Goal: Information Seeking & Learning: Learn about a topic

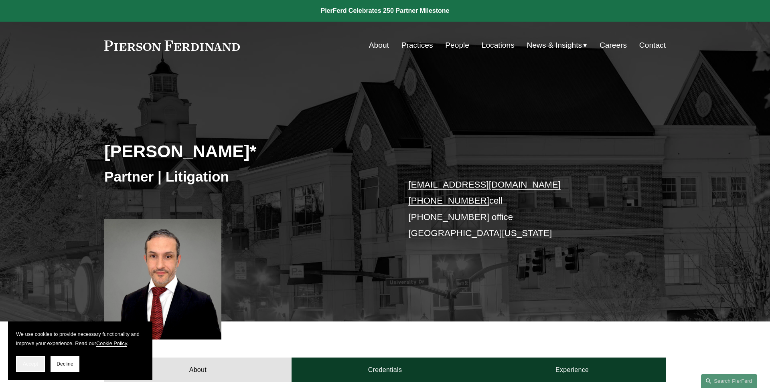
click at [28, 361] on span "Accept" at bounding box center [30, 364] width 15 height 6
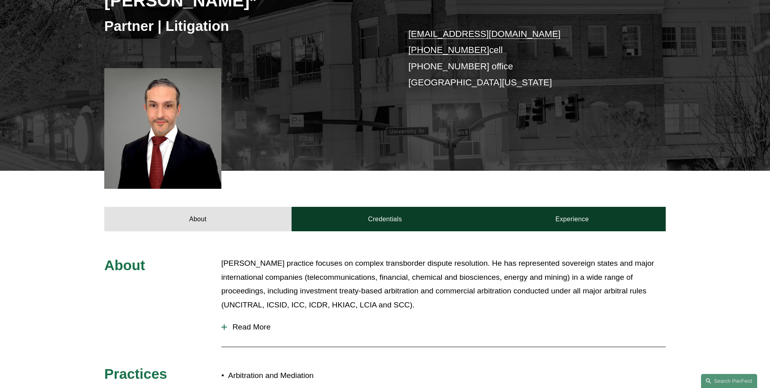
scroll to position [300, 0]
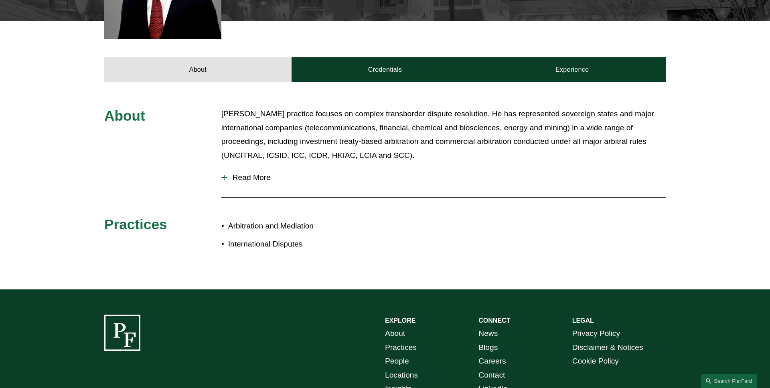
click at [262, 173] on span "Read More" at bounding box center [446, 177] width 439 height 9
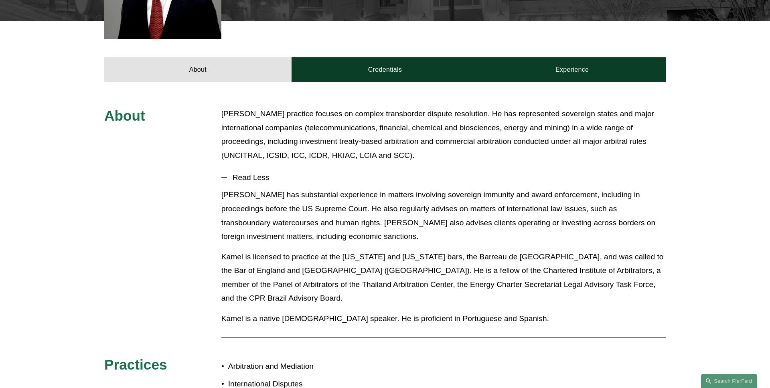
click at [263, 174] on span "Read Less" at bounding box center [446, 177] width 439 height 9
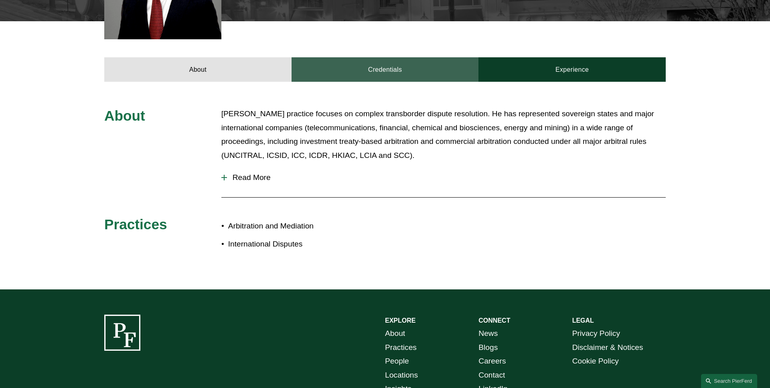
click at [369, 74] on link "Credentials" at bounding box center [384, 69] width 187 height 24
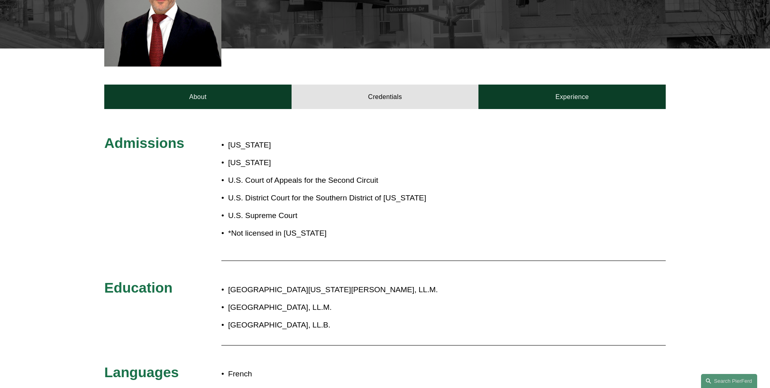
scroll to position [252, 0]
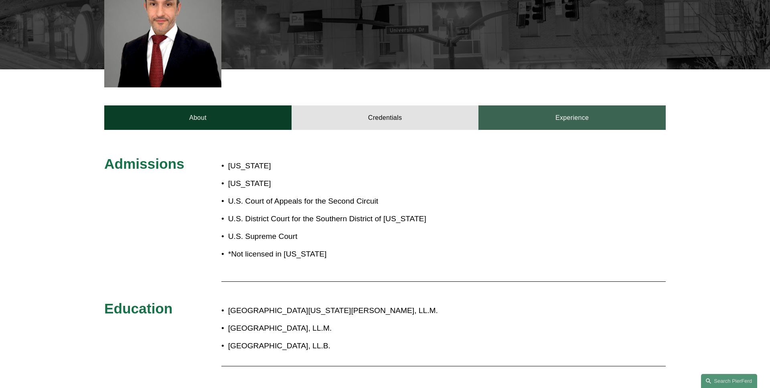
click at [516, 121] on link "Experience" at bounding box center [571, 117] width 187 height 24
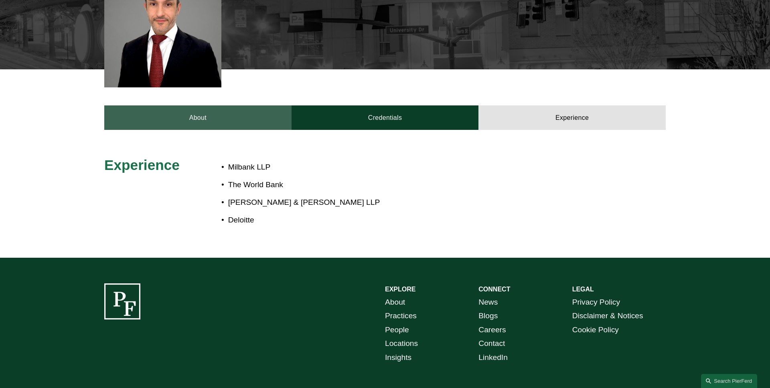
click at [191, 125] on link "About" at bounding box center [197, 117] width 187 height 24
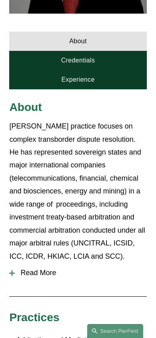
scroll to position [356, 0]
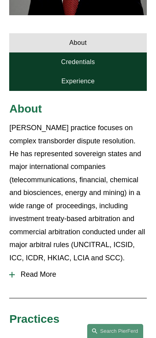
click at [100, 67] on link "Credentials" at bounding box center [77, 62] width 137 height 19
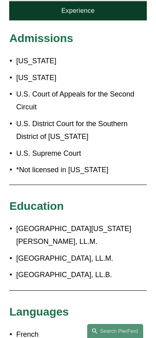
scroll to position [400, 0]
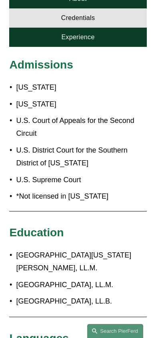
click at [91, 40] on link "Experience" at bounding box center [77, 37] width 137 height 19
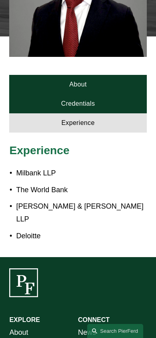
scroll to position [277, 0]
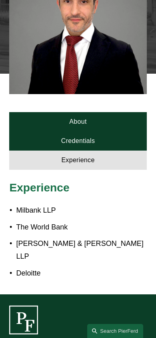
click at [84, 115] on link "About" at bounding box center [77, 121] width 137 height 19
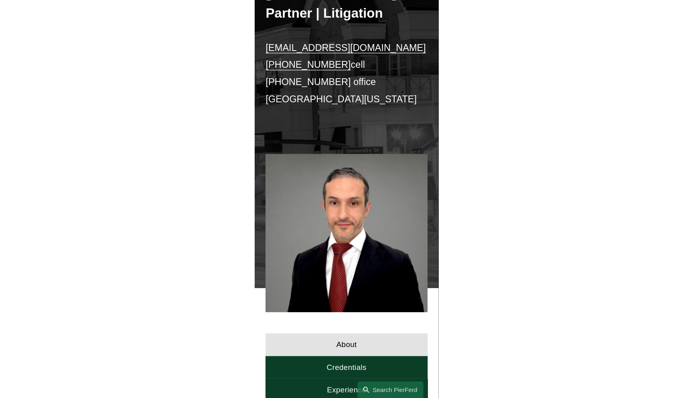
scroll to position [0, 0]
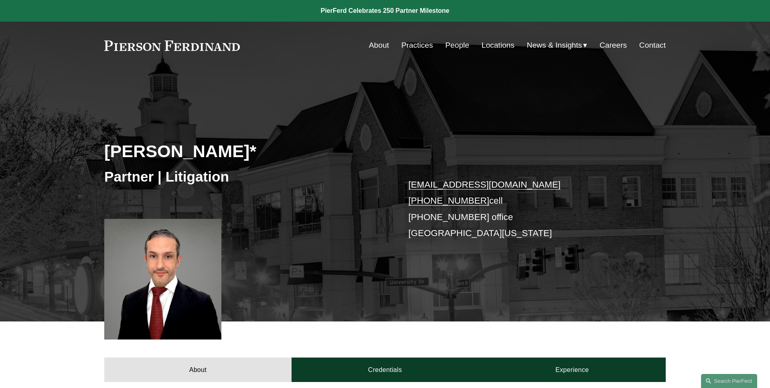
click at [312, 152] on h2 "Kamel Aitelaj*" at bounding box center [244, 151] width 281 height 21
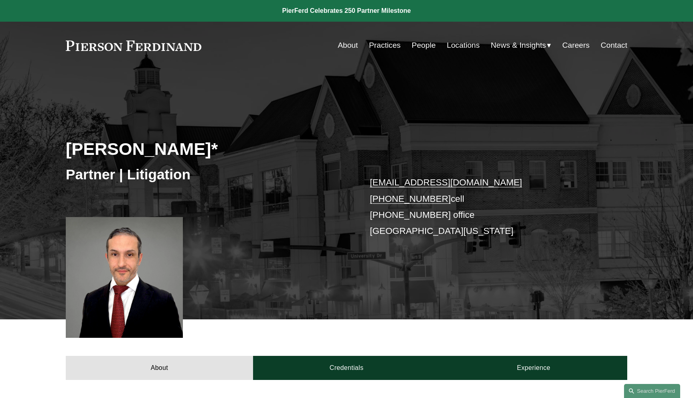
click at [164, 45] on link at bounding box center [133, 45] width 135 height 10
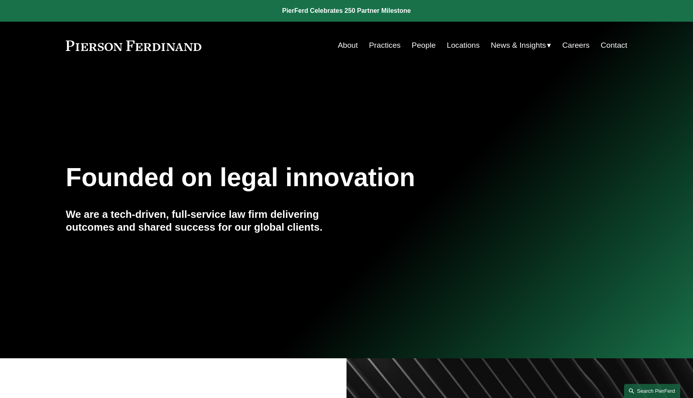
click at [644, 391] on link "Search this site" at bounding box center [652, 391] width 56 height 14
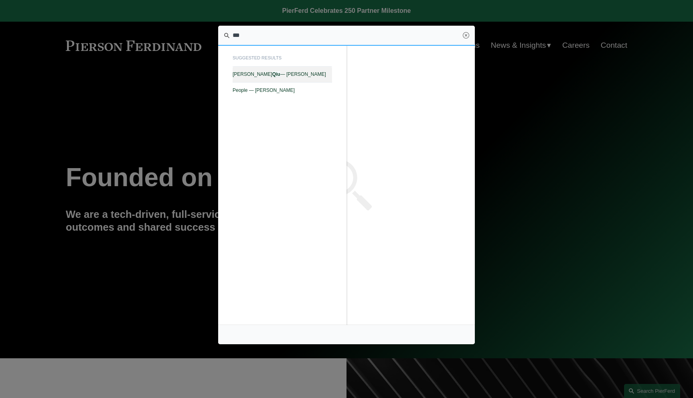
click at [303, 80] on link "Benjamin Qiu — Pierson Ferdinand LLP" at bounding box center [282, 75] width 99 height 16
type input "***"
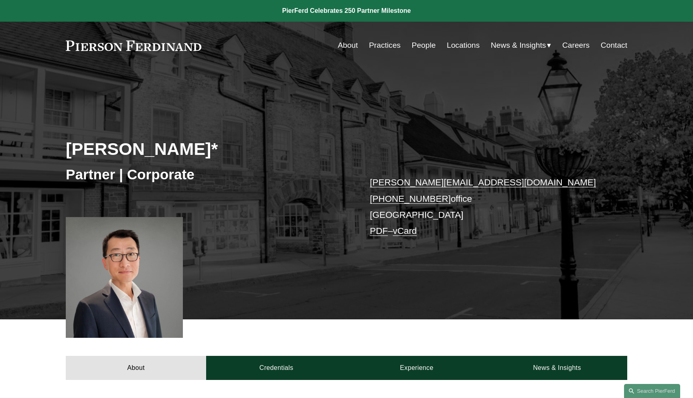
click at [277, 92] on div "Benjamin Qiu* Partner | Corporate benjamin.qiu@pierferd.com +1.862.398.1412 off…" at bounding box center [346, 204] width 693 height 229
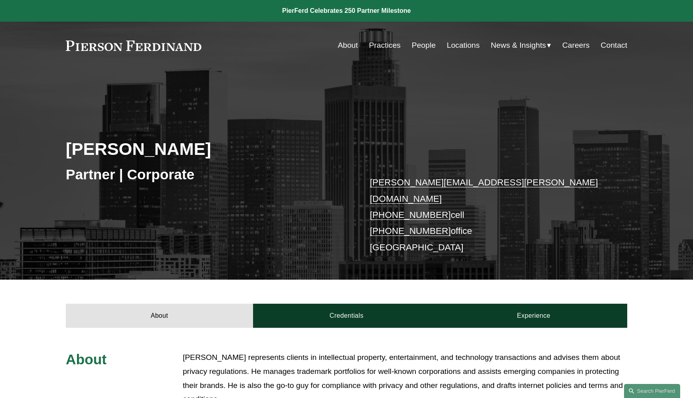
click at [276, 117] on div "Greg Perleberg Partner | Corporate greg.perleberg@pierferd.com +1.213.344.8840 …" at bounding box center [346, 184] width 693 height 189
click at [643, 388] on link "Search this site" at bounding box center [652, 391] width 56 height 14
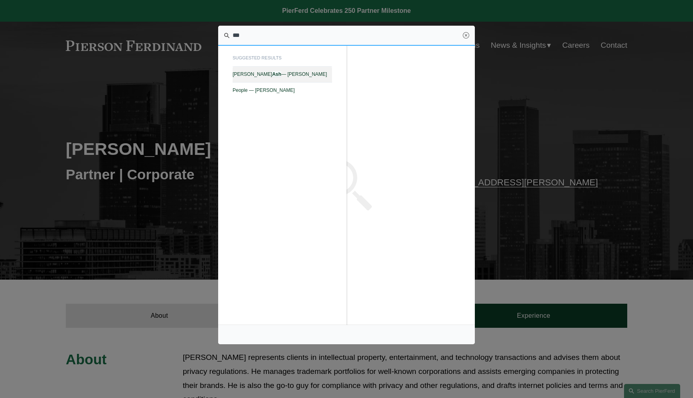
click at [321, 72] on span "Kristina M. Ash — Pierson Ferdinand LLP" at bounding box center [282, 74] width 99 height 6
type input "***"
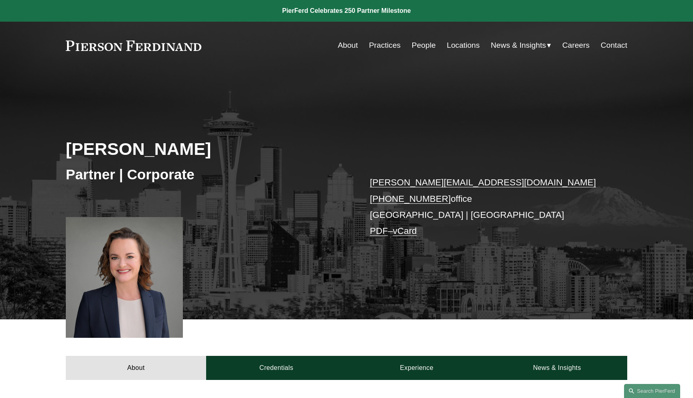
click at [384, 137] on div "[PERSON_NAME] Partner | Corporate [PERSON_NAME][EMAIL_ADDRESS][DOMAIN_NAME] [PH…" at bounding box center [346, 204] width 693 height 229
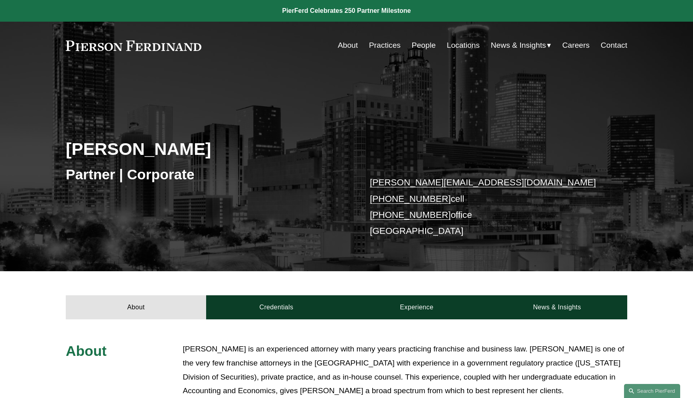
click at [294, 141] on h2 "[PERSON_NAME]" at bounding box center [206, 148] width 281 height 21
